Goal: Information Seeking & Learning: Learn about a topic

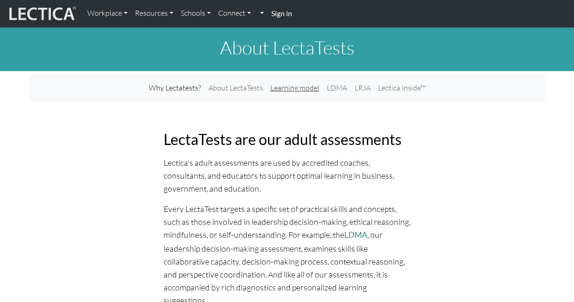
click at [295, 89] on link "Learning model" at bounding box center [294, 88] width 56 height 19
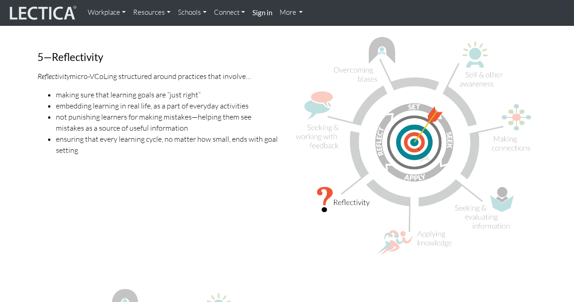
scroll to position [1937, 0]
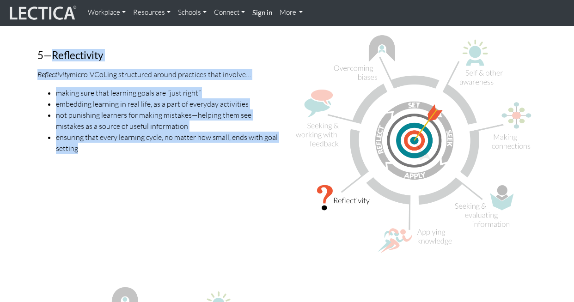
drag, startPoint x: 84, startPoint y: 138, endPoint x: 51, endPoint y: 48, distance: 95.0
click at [51, 48] on div "5—Reflectivity Reflectivity micro-VCoLing structured around practices that invo…" at bounding box center [158, 146] width 256 height 229
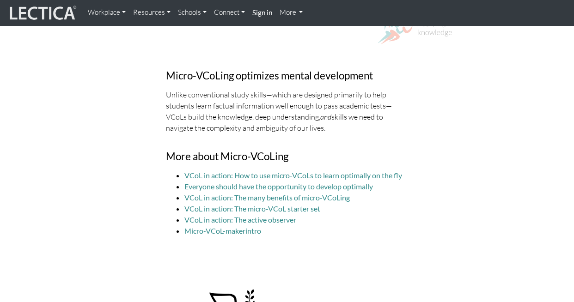
scroll to position [2648, 0]
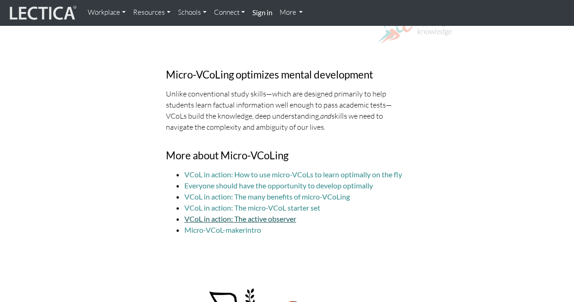
click at [276, 214] on link "VCoL in action: The active observer" at bounding box center [240, 218] width 112 height 9
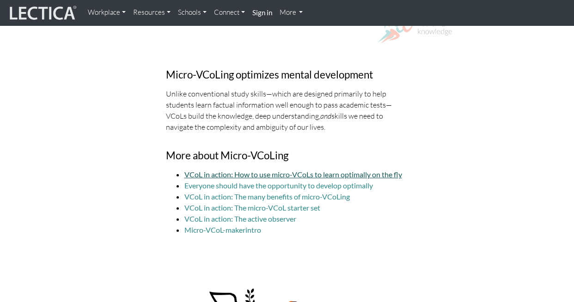
click at [349, 170] on link "VCoL in action: How to use micro-VCoLs to learn optimally on the fly" at bounding box center [293, 174] width 218 height 9
